Goal: Task Accomplishment & Management: Use online tool/utility

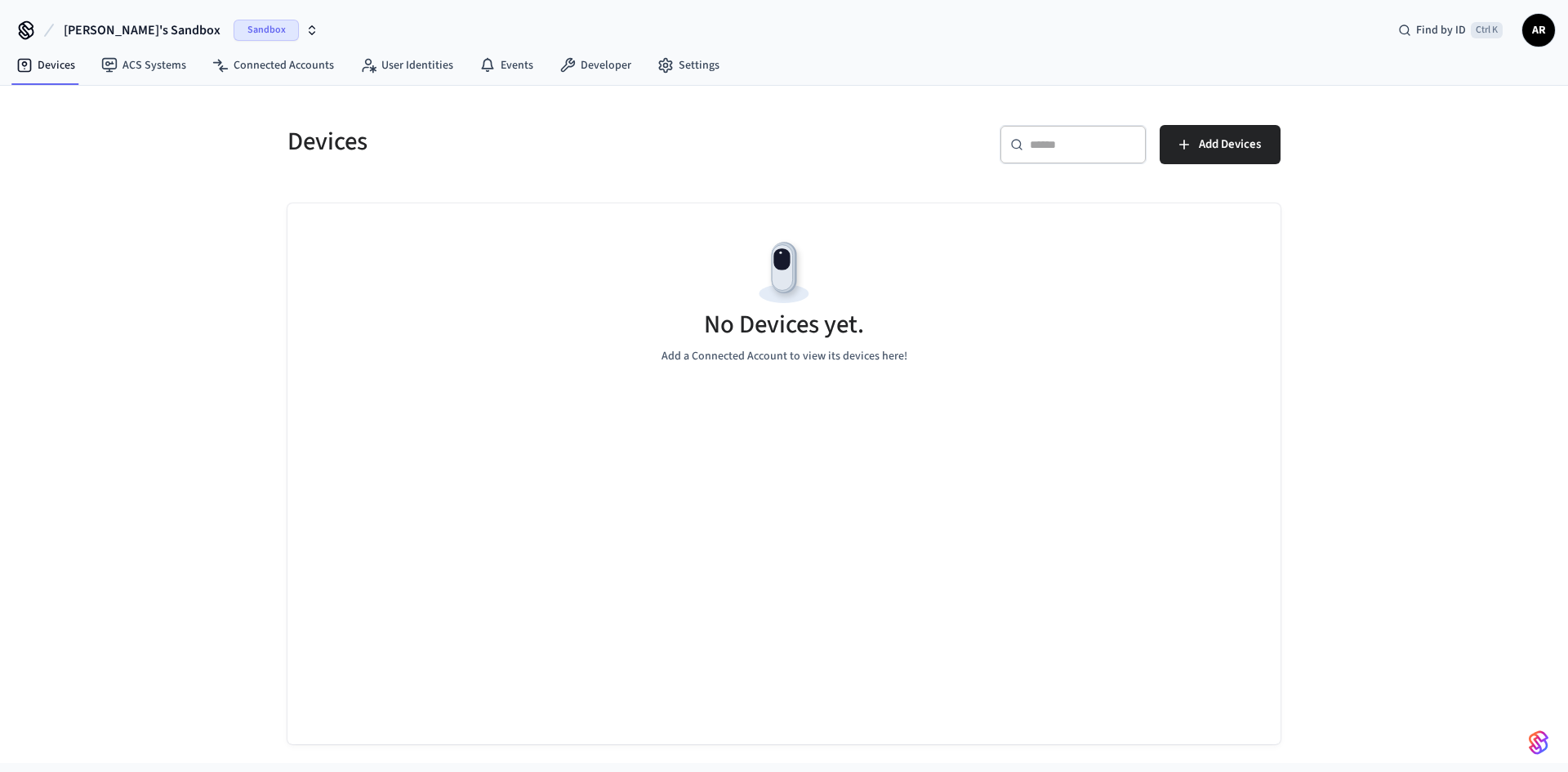
click at [306, 33] on icon "button" at bounding box center [312, 30] width 13 height 13
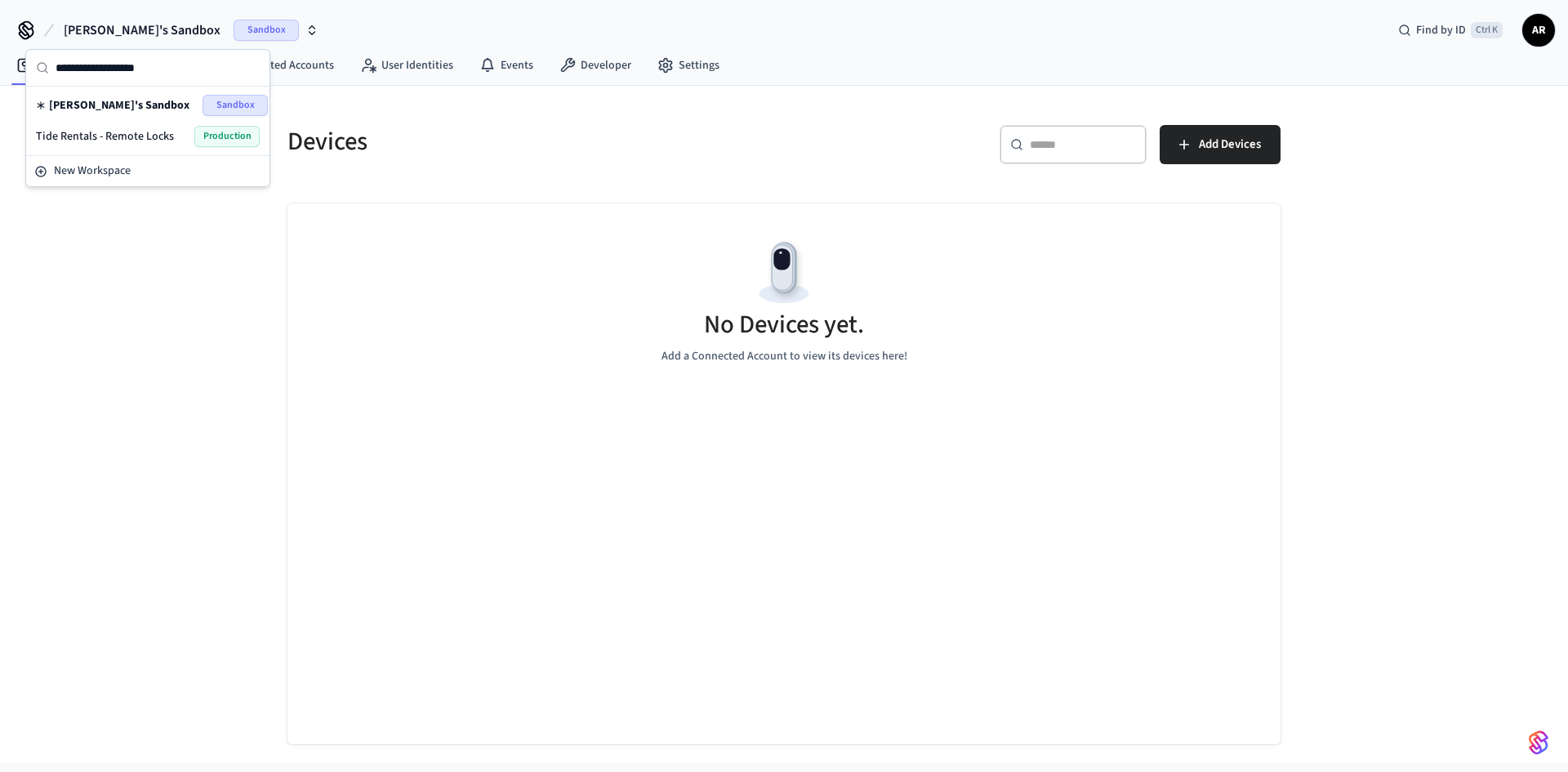
click at [132, 132] on span "Tide Rentals - Remote Locks" at bounding box center [105, 137] width 138 height 16
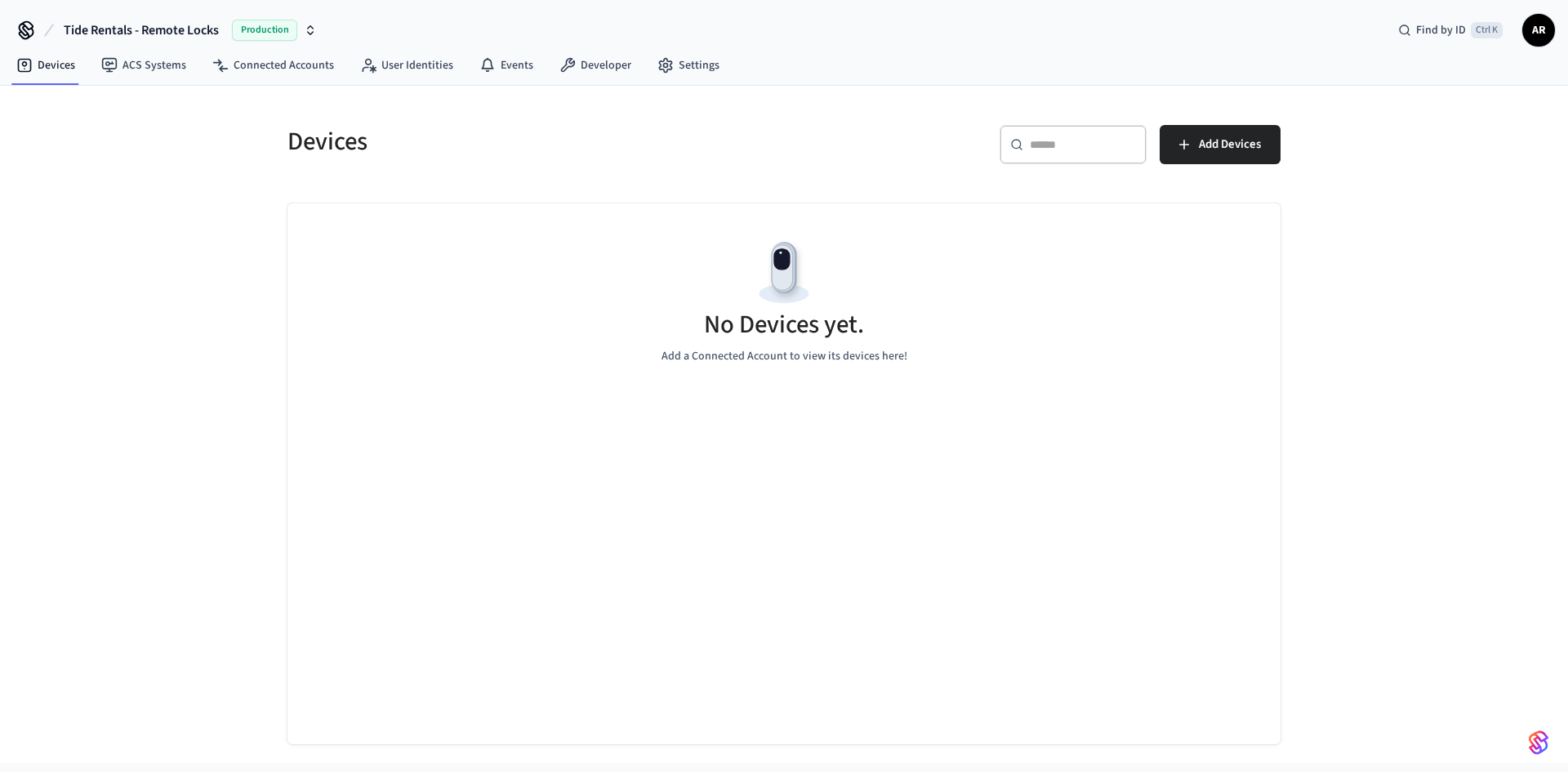
click at [1541, 30] on span "AR" at bounding box center [1538, 30] width 30 height 30
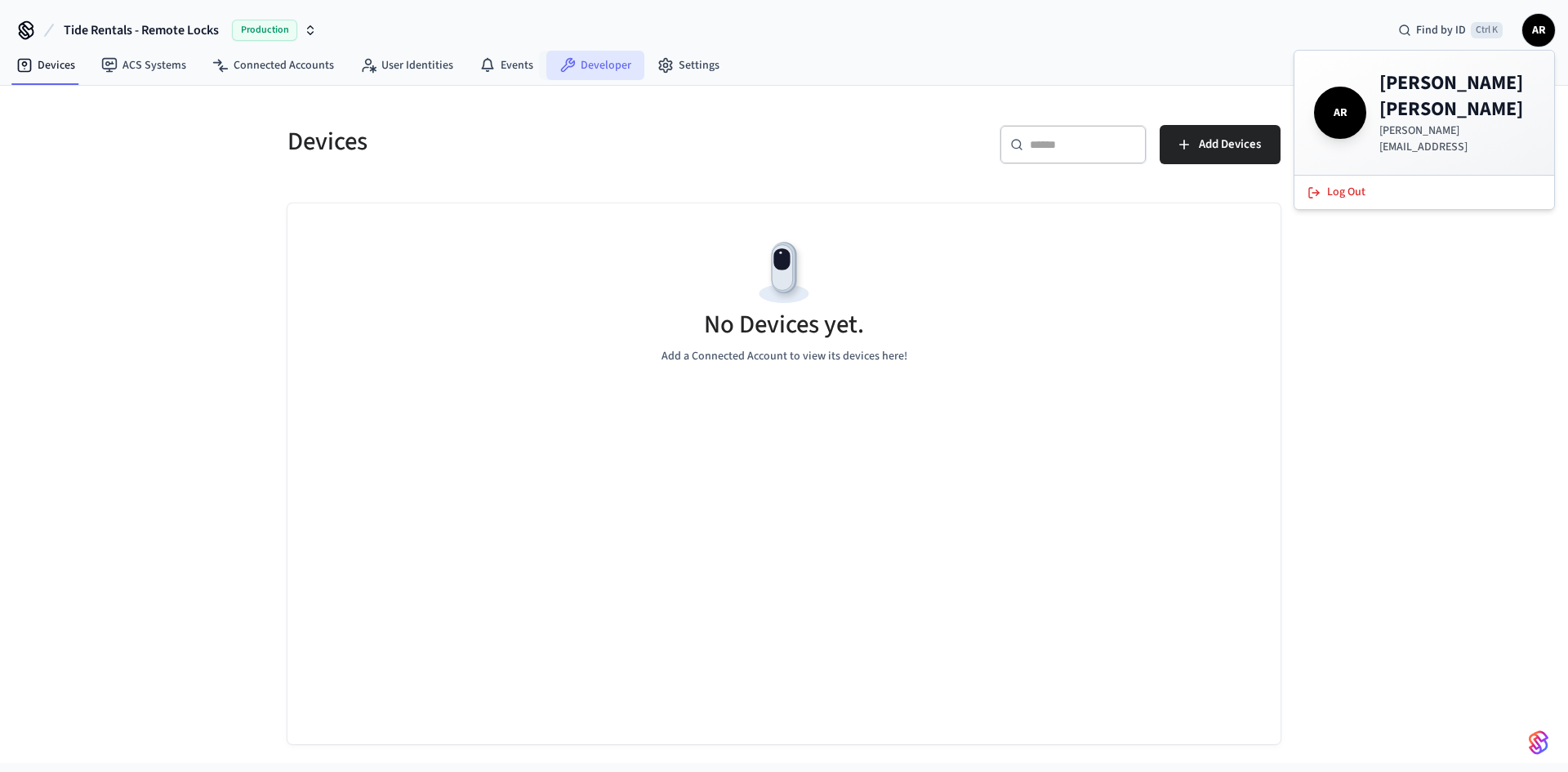
click at [560, 70] on icon at bounding box center [568, 66] width 16 height 16
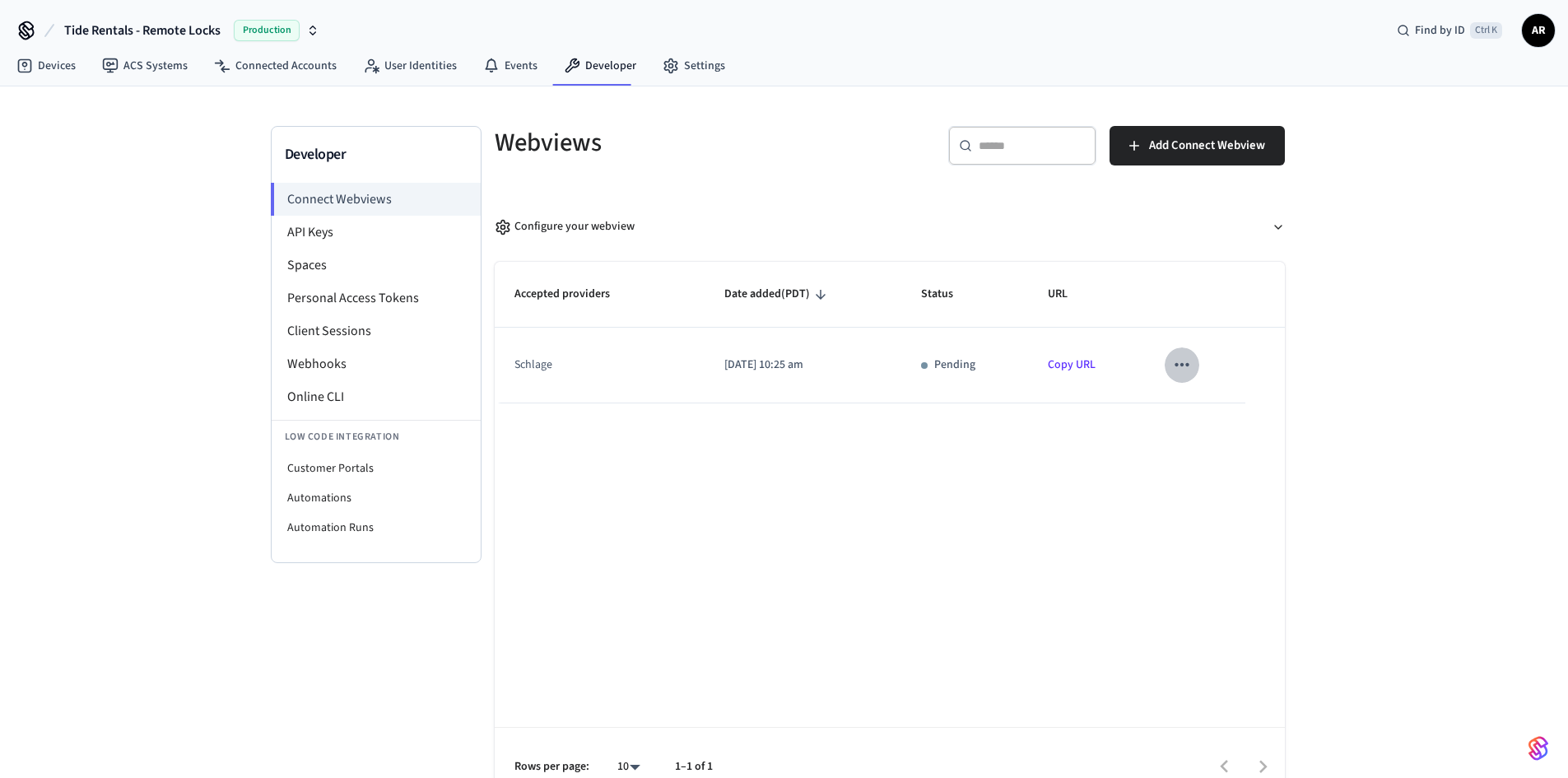
click at [1181, 370] on icon "sticky table" at bounding box center [1182, 365] width 22 height 22
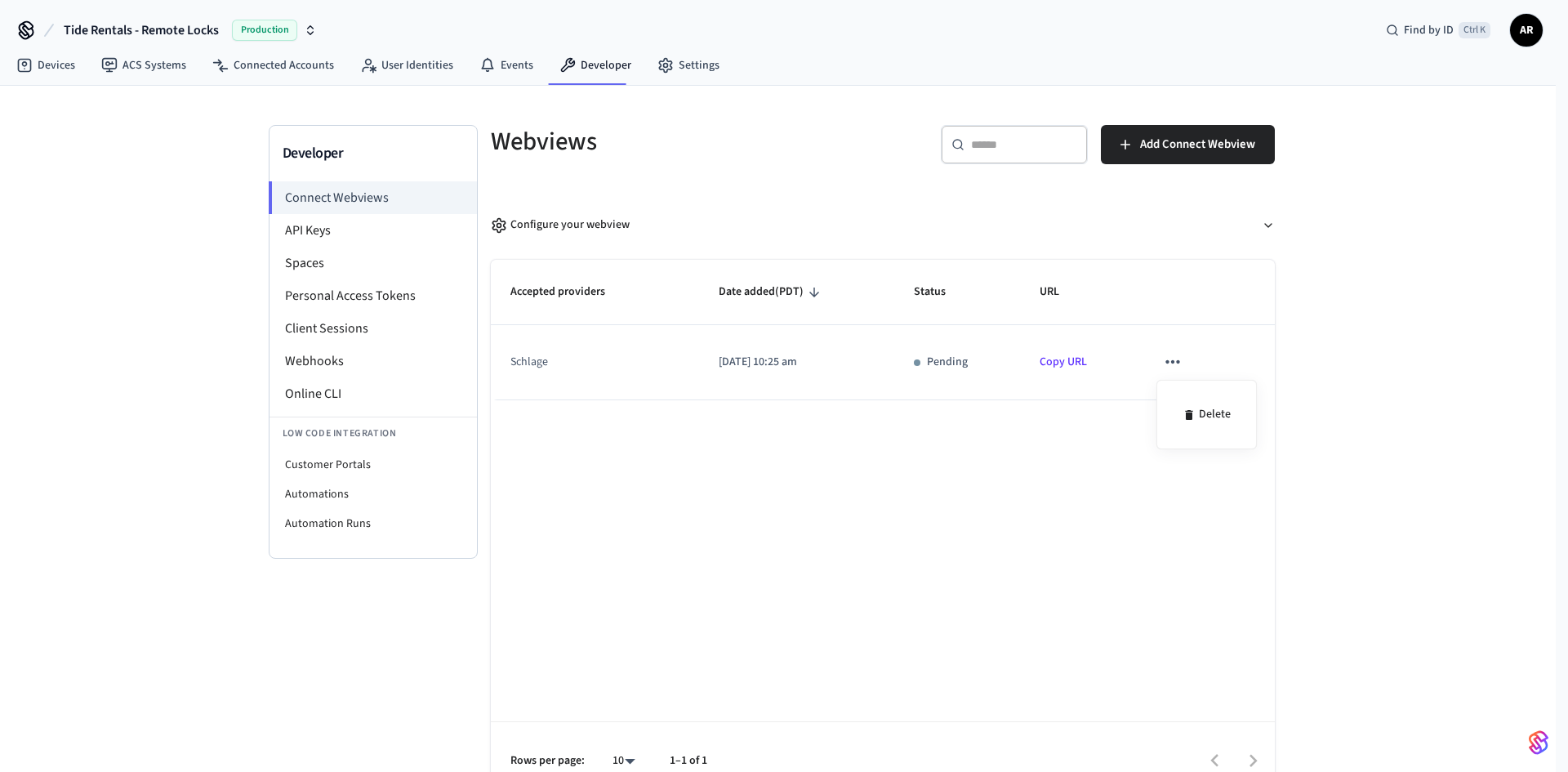
click at [810, 367] on div at bounding box center [784, 386] width 1568 height 772
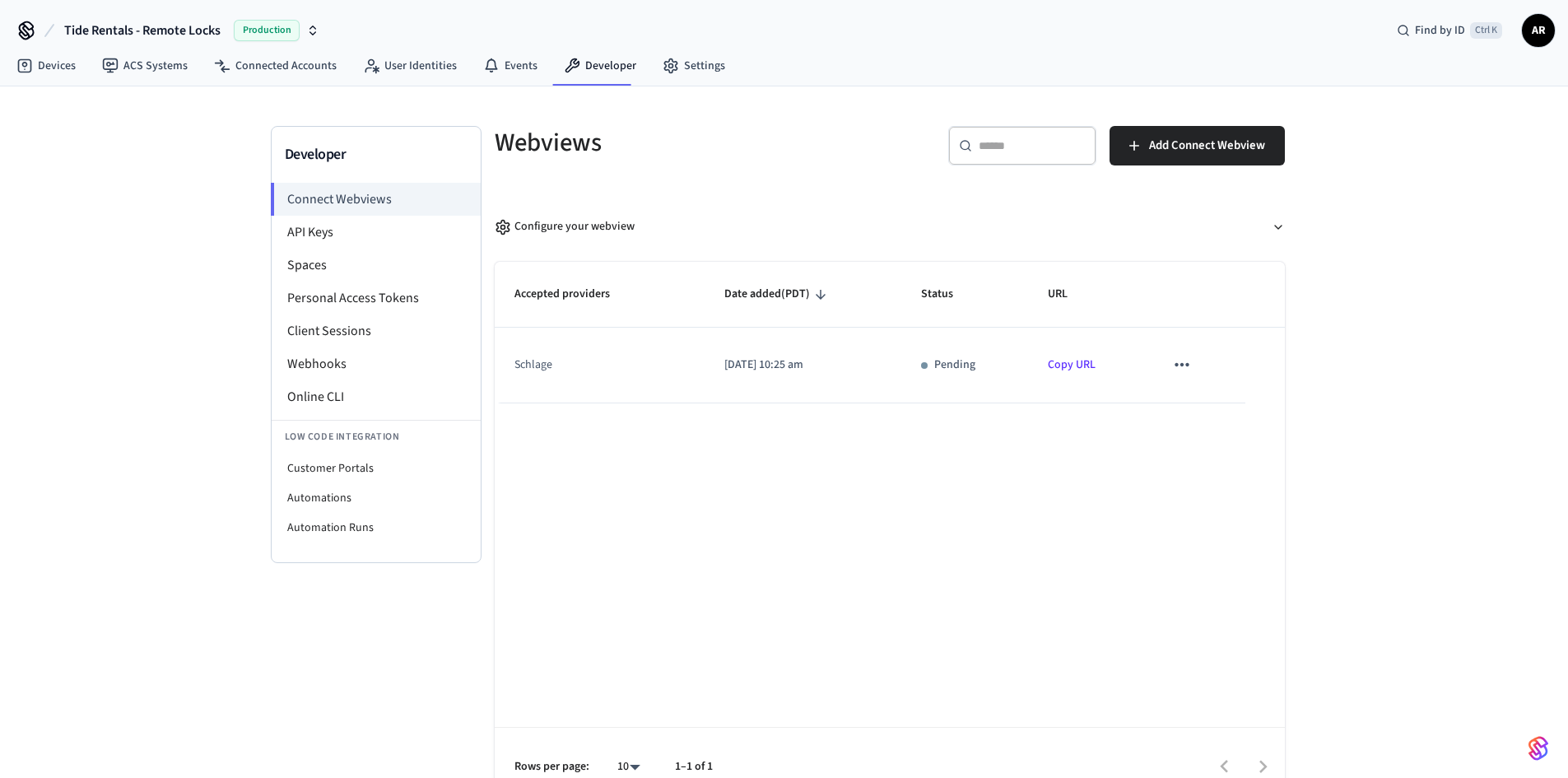
click at [1176, 370] on icon "sticky table" at bounding box center [1182, 365] width 22 height 22
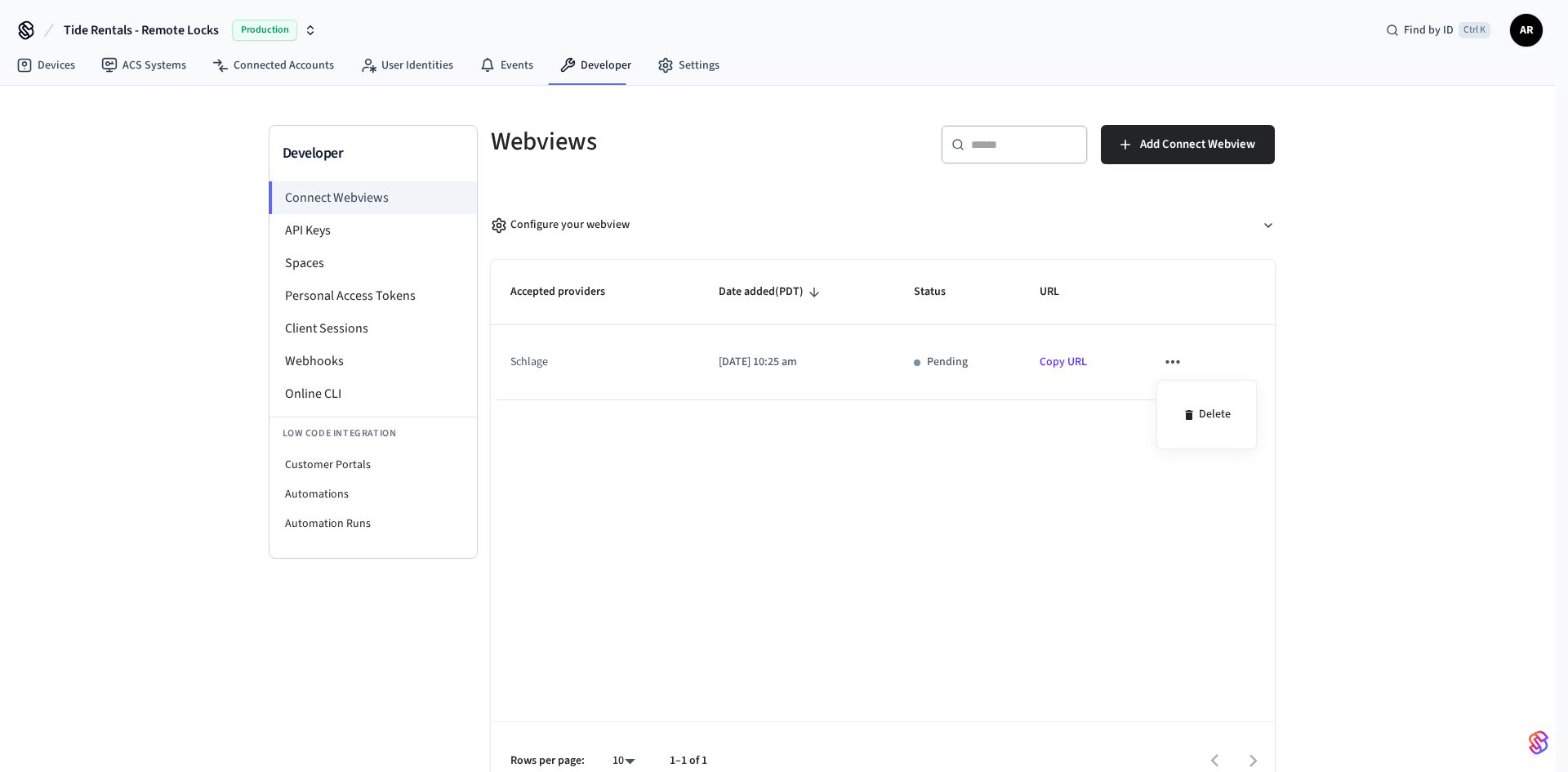
click at [924, 364] on div at bounding box center [784, 386] width 1568 height 772
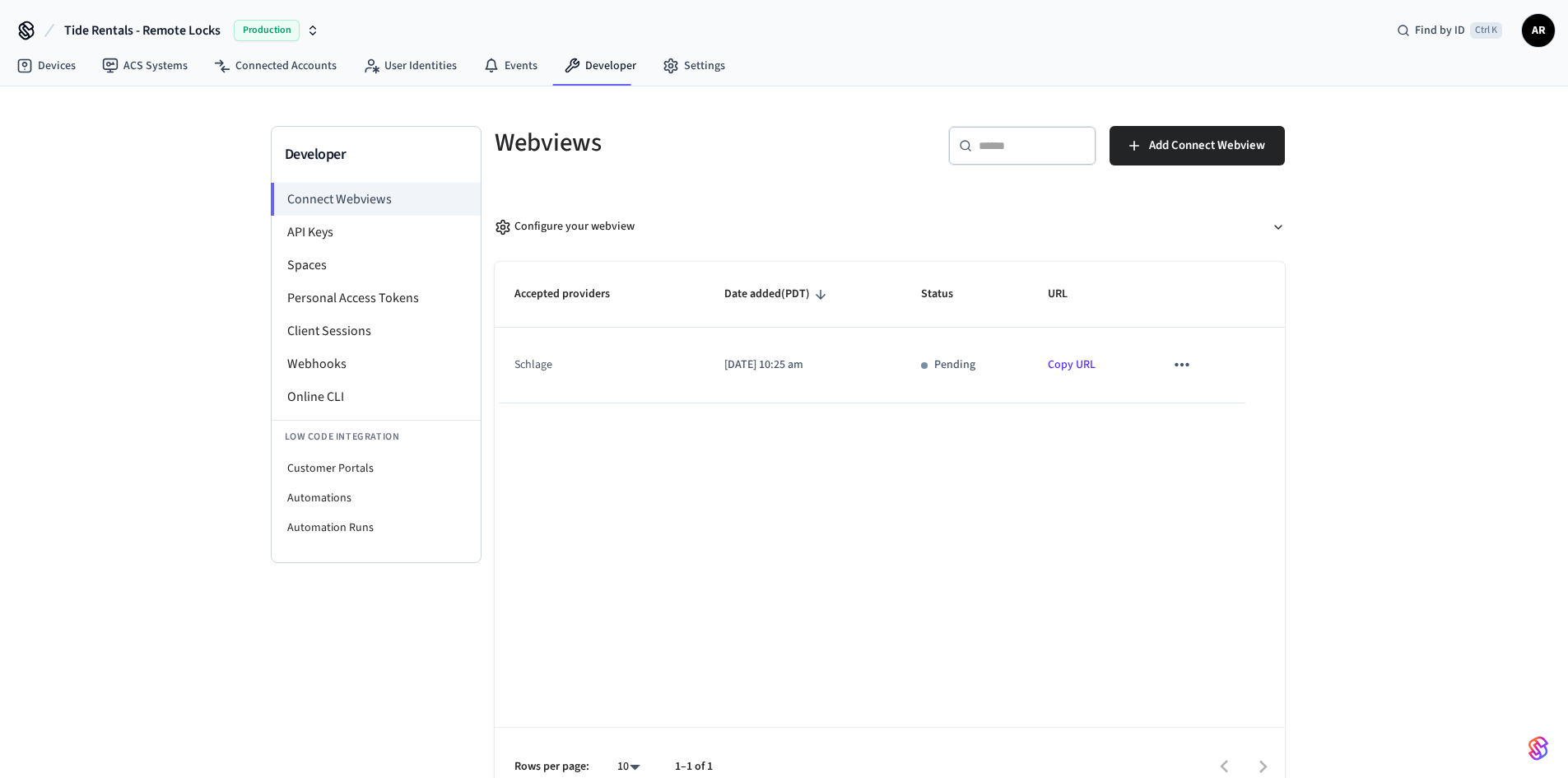
click at [774, 367] on p "[DATE] 10:25 am" at bounding box center [803, 365] width 158 height 17
click at [1077, 362] on link "Copy URL" at bounding box center [1071, 365] width 48 height 16
